Goal: Find specific page/section: Find specific page/section

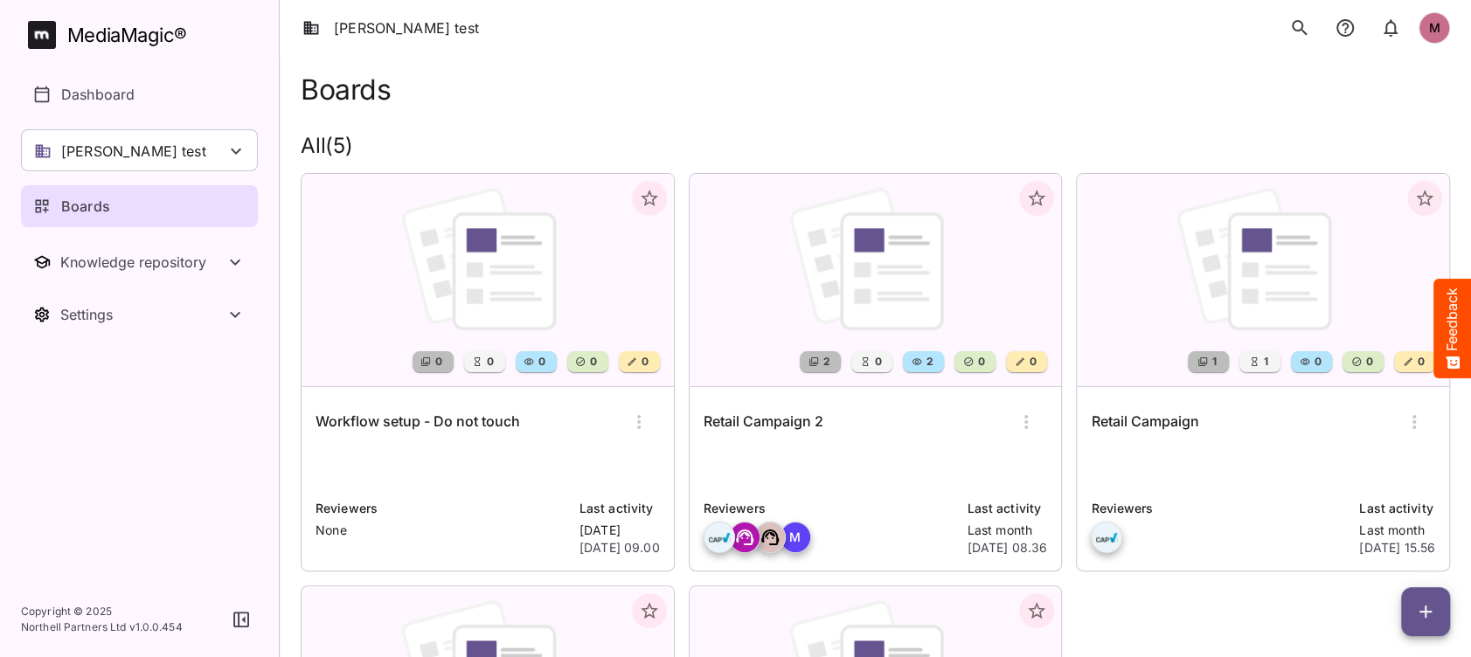
click at [1307, 28] on icon "search" at bounding box center [1299, 27] width 21 height 21
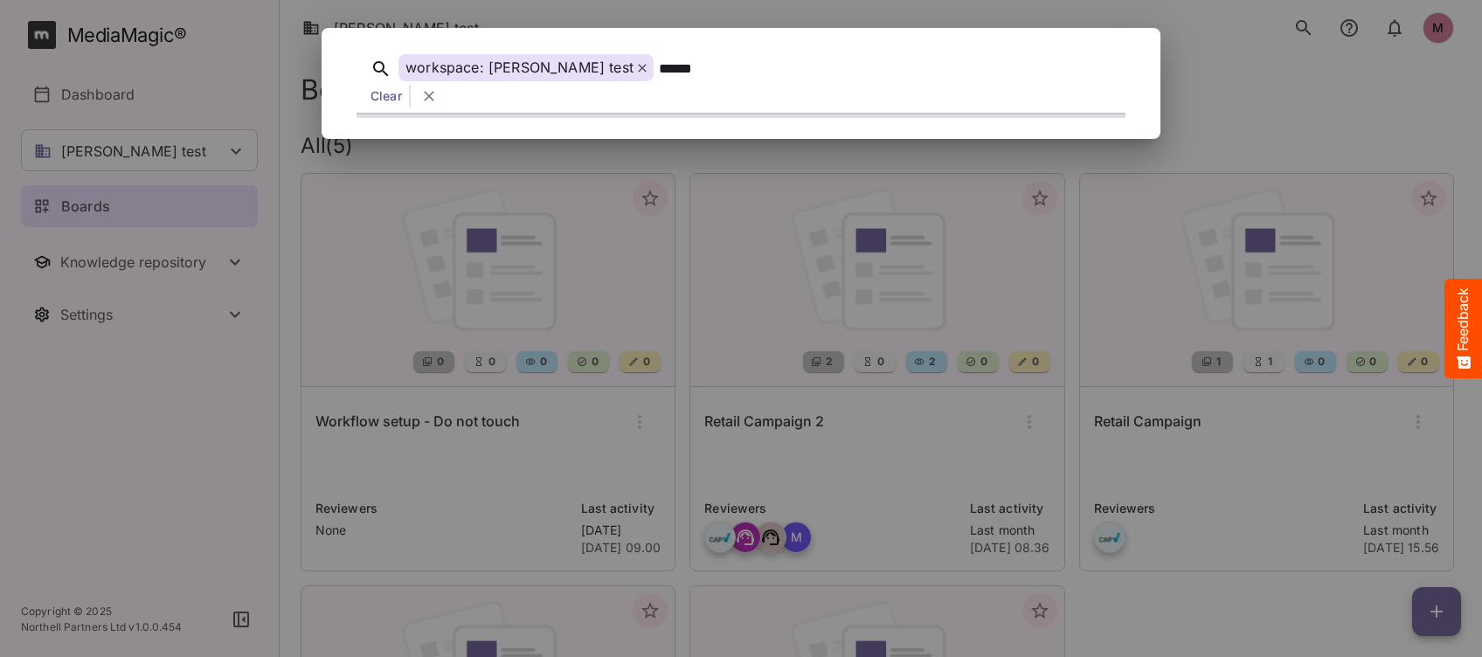
click at [1286, 10] on button "search" at bounding box center [1303, 27] width 35 height 35
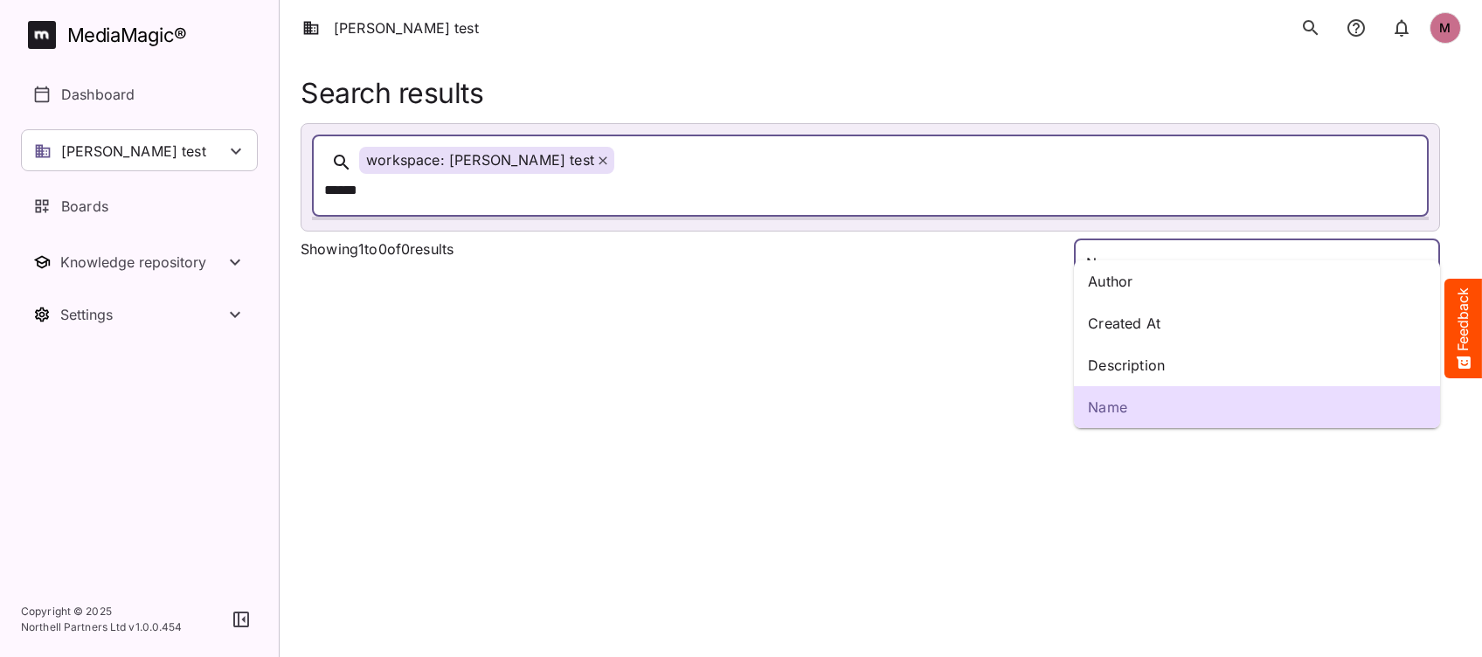
click at [1421, 231] on div "Author Created At Description Name [PERSON_NAME] test M MediaMagic ® Dashboard …" at bounding box center [741, 151] width 1482 height 302
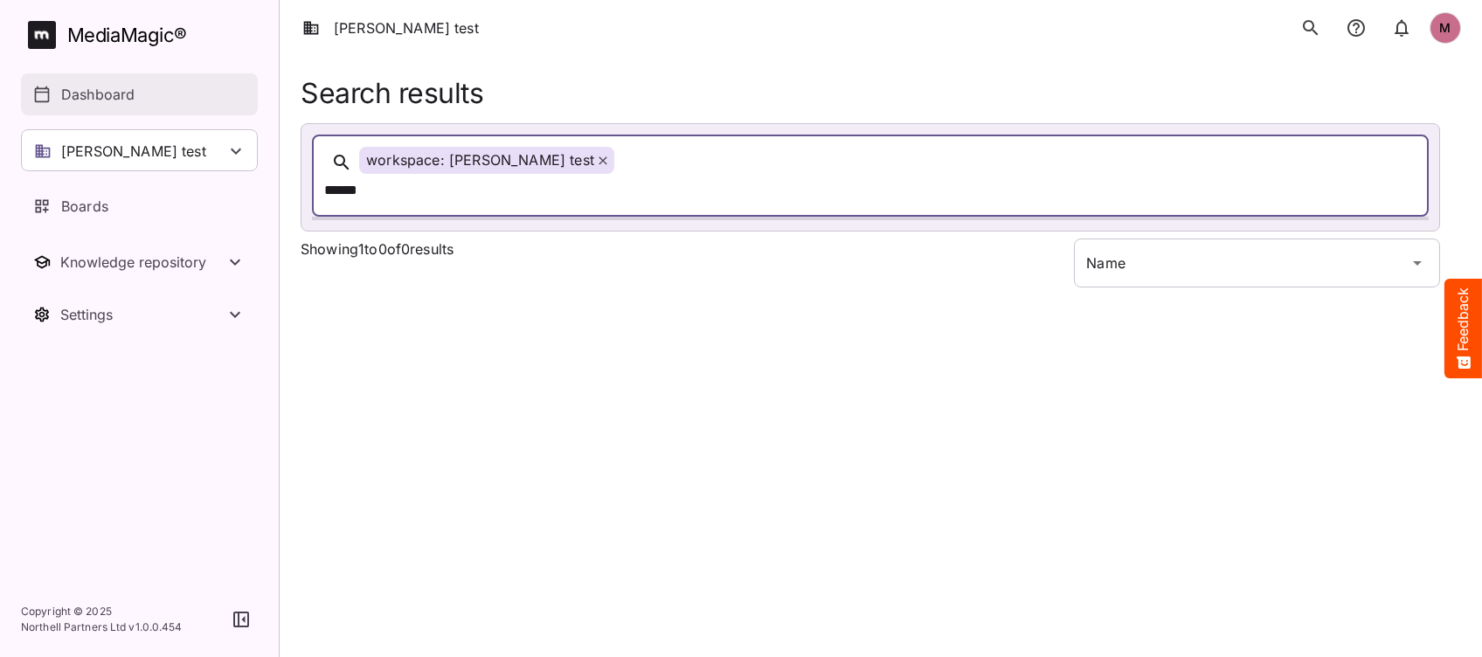
click at [98, 91] on p "Dashboard" at bounding box center [97, 94] width 73 height 21
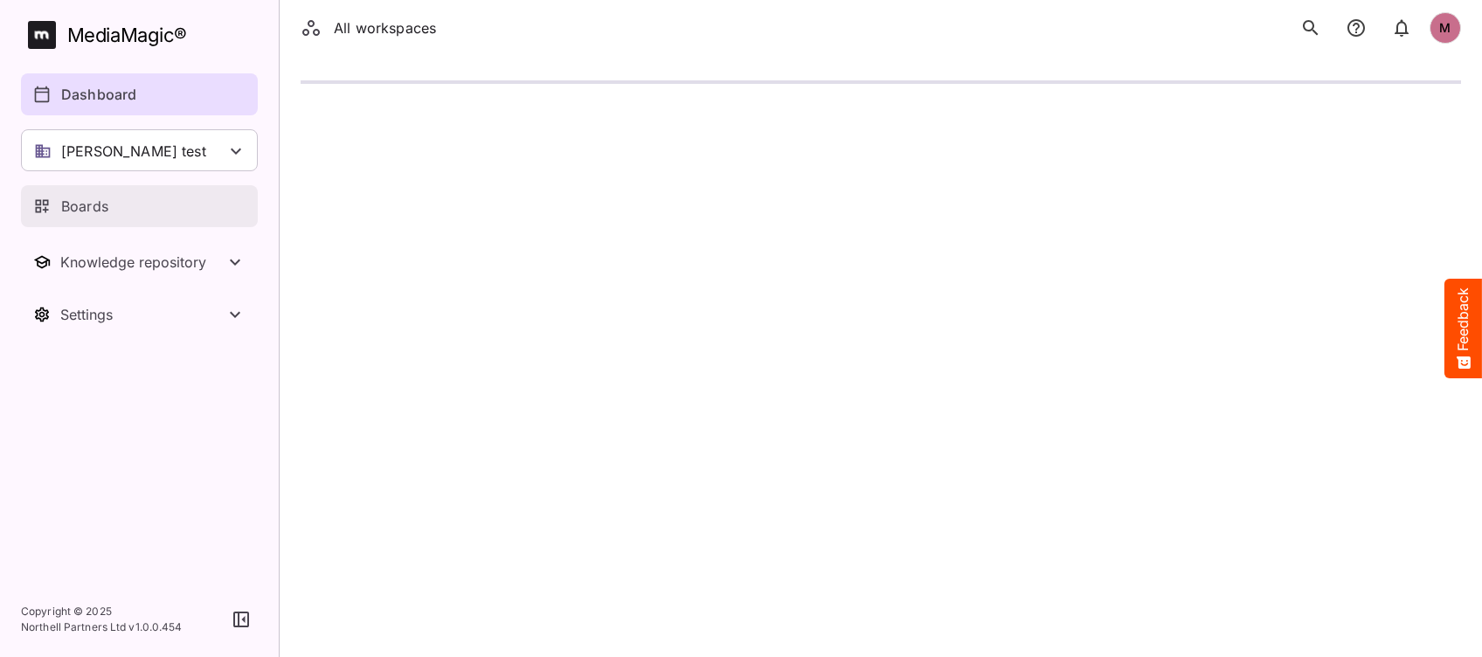
click at [87, 206] on p "Boards" at bounding box center [84, 206] width 47 height 21
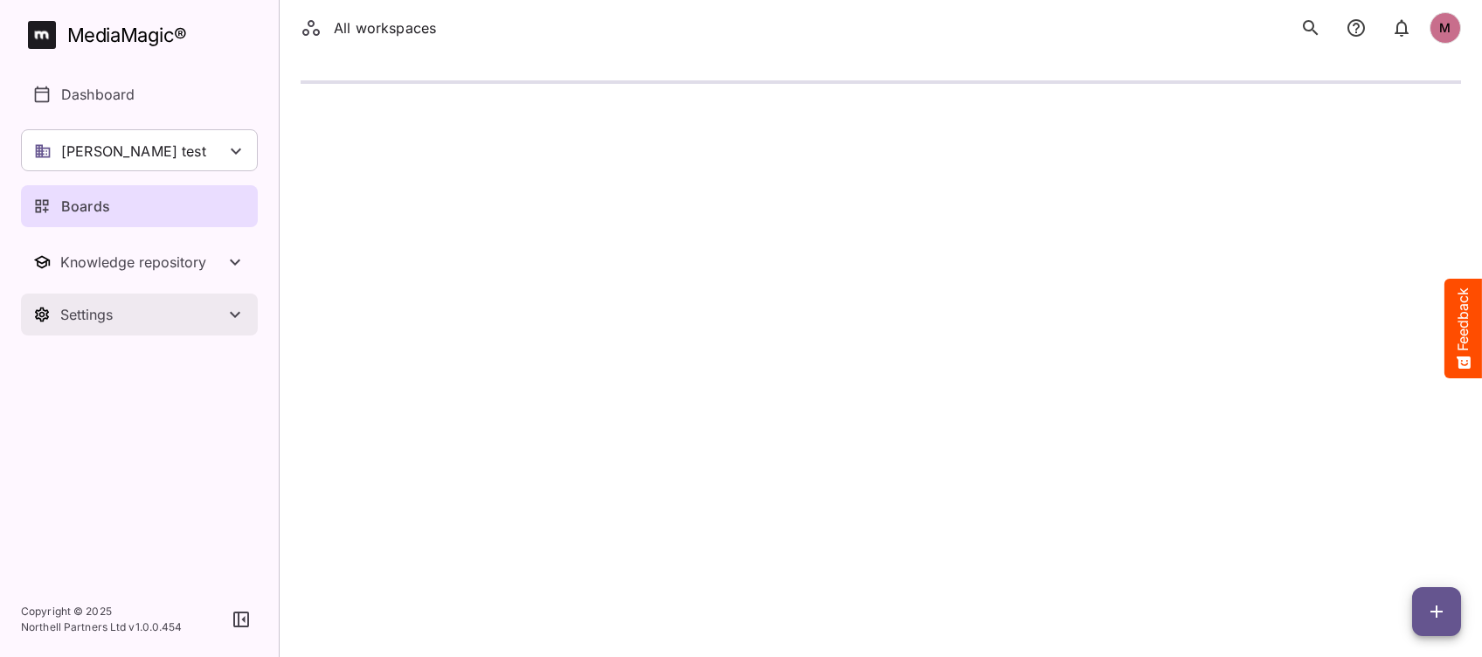
click at [93, 306] on div "Settings" at bounding box center [142, 314] width 164 height 17
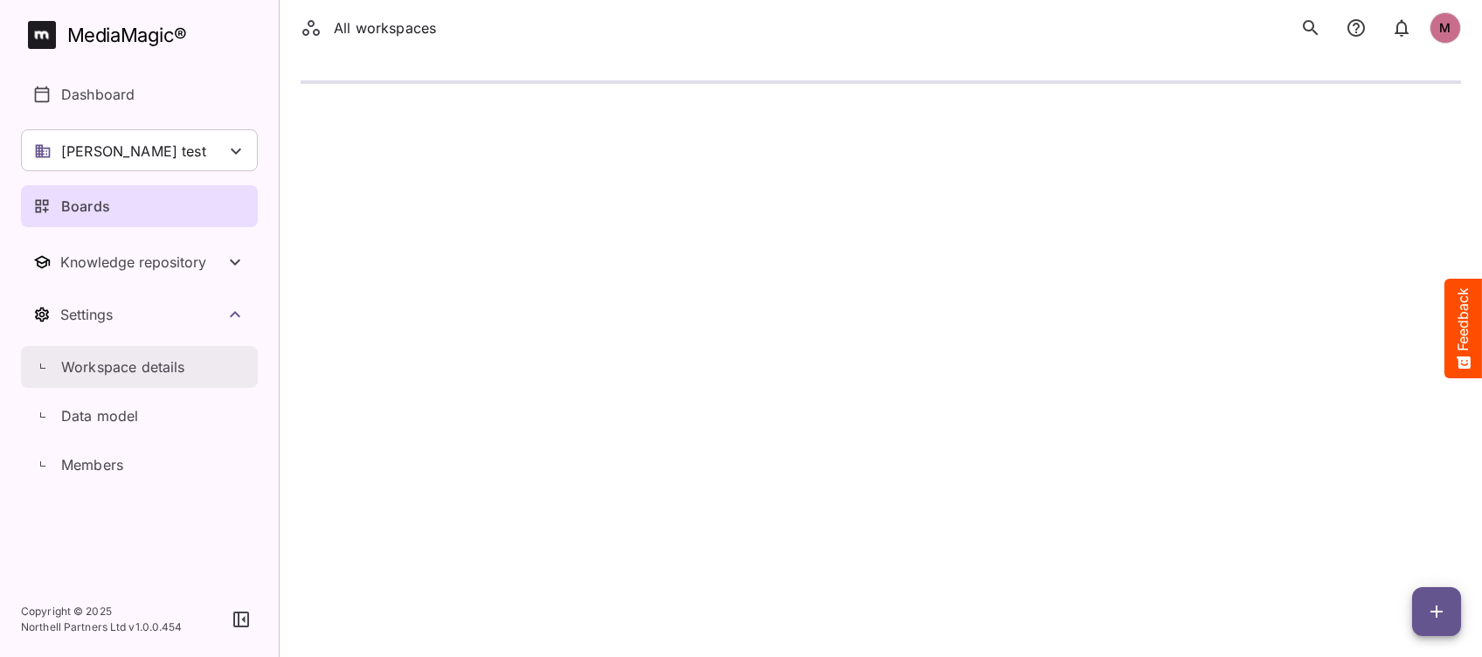
click at [170, 355] on link "Workspace details" at bounding box center [139, 367] width 237 height 42
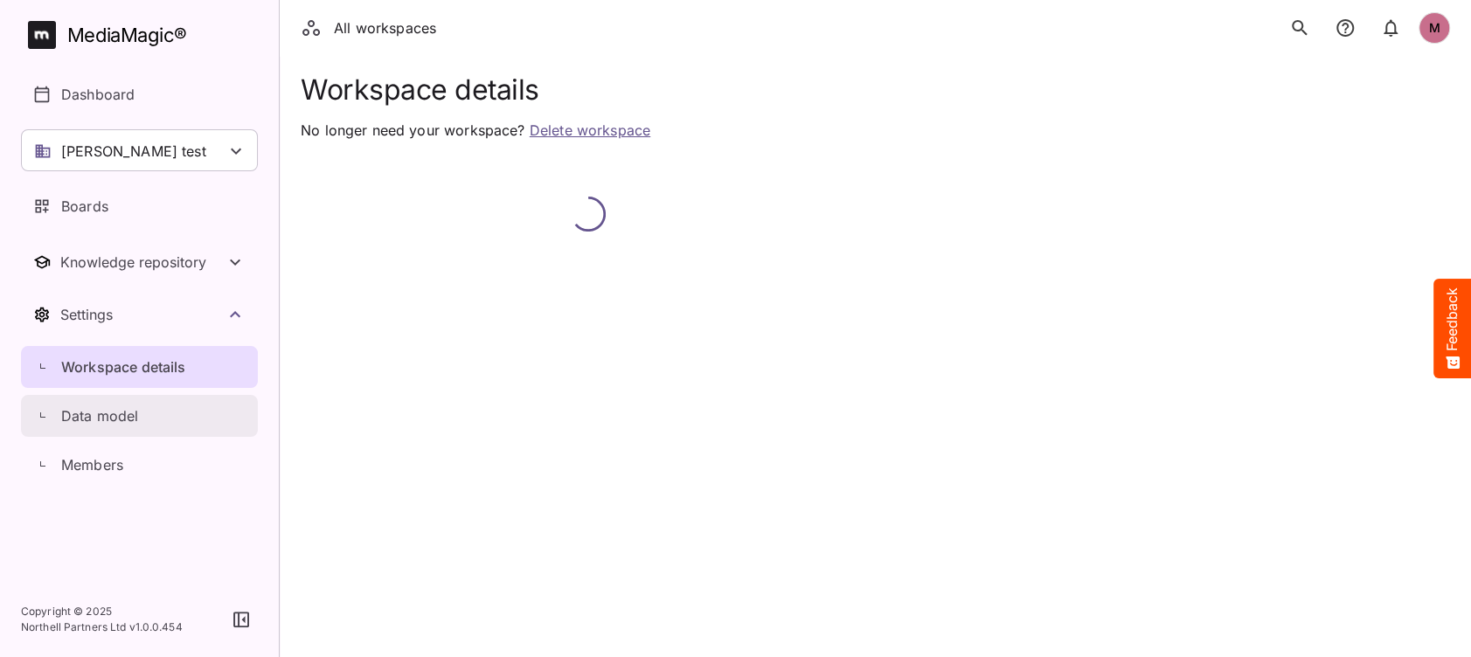
click at [100, 424] on p "Data model" at bounding box center [100, 416] width 78 height 21
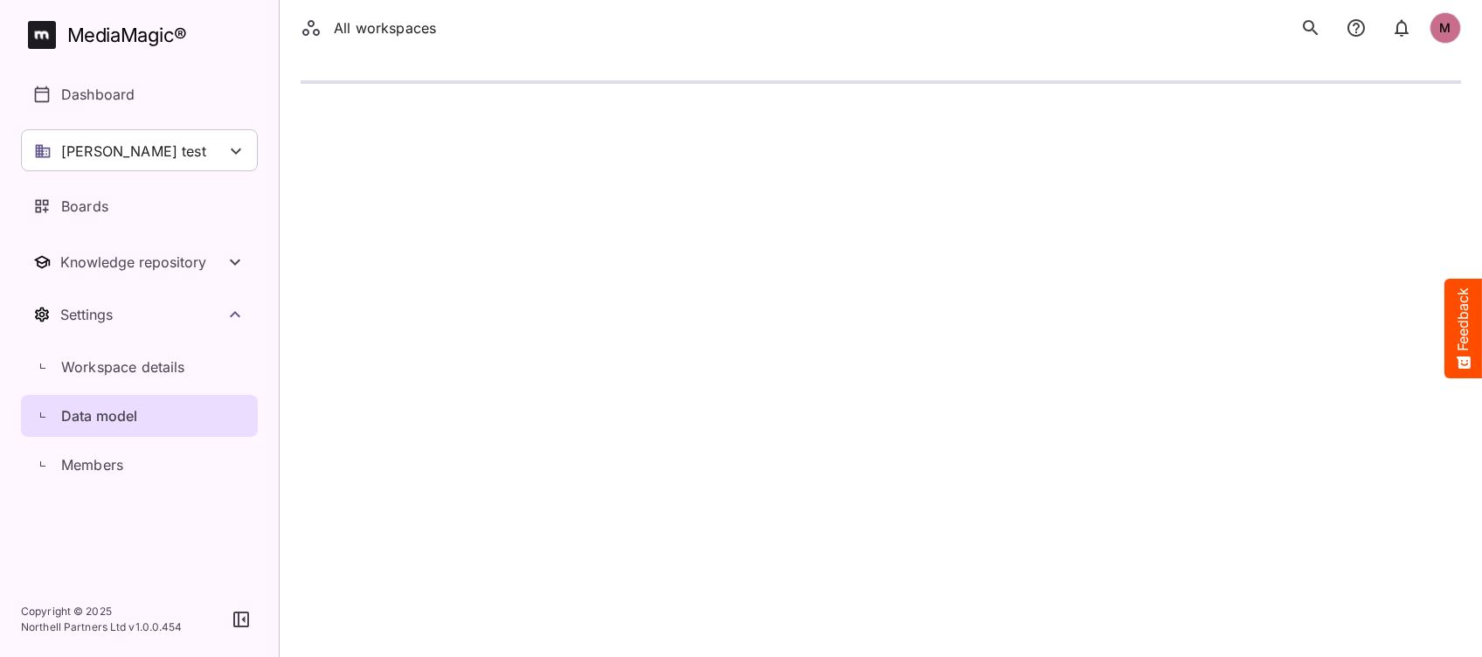
click at [1315, 20] on icon "search" at bounding box center [1310, 27] width 21 height 21
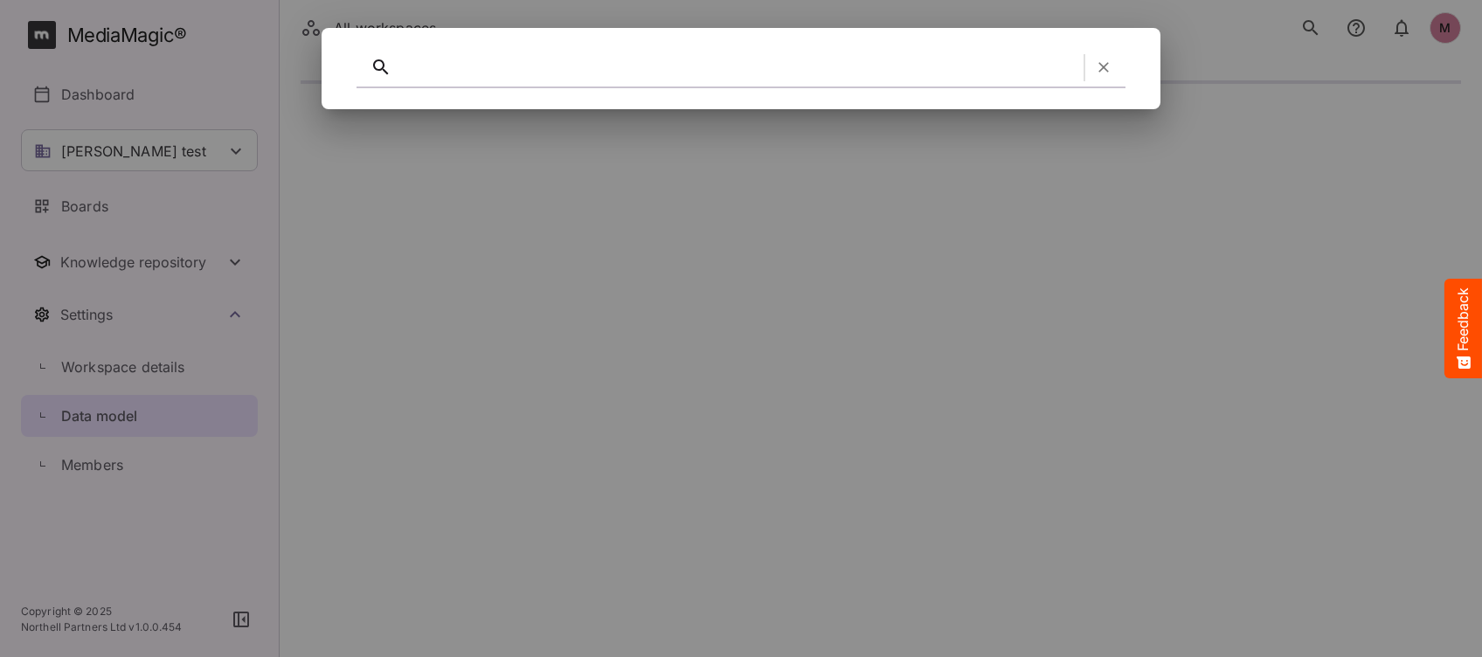
click at [1111, 61] on icon "button" at bounding box center [1103, 67] width 17 height 17
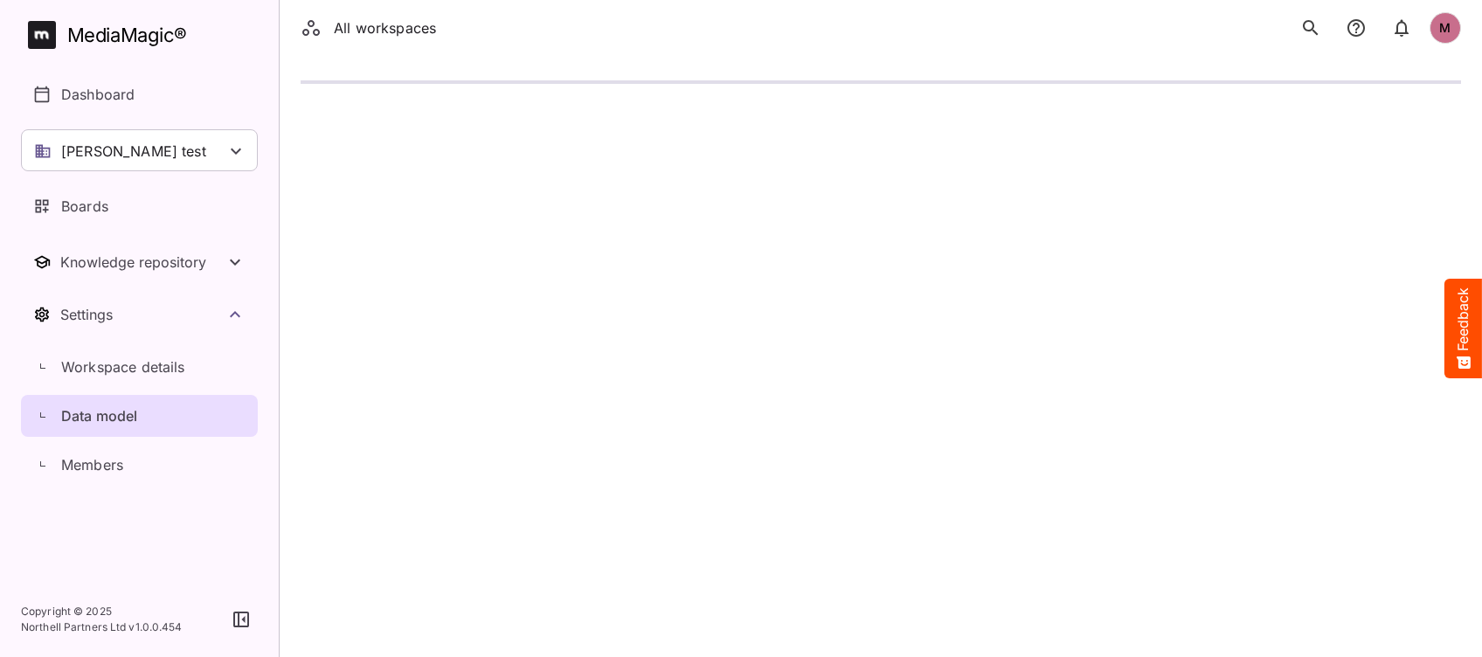
click at [78, 423] on p "Data model" at bounding box center [99, 416] width 77 height 21
